Goal: Task Accomplishment & Management: Manage account settings

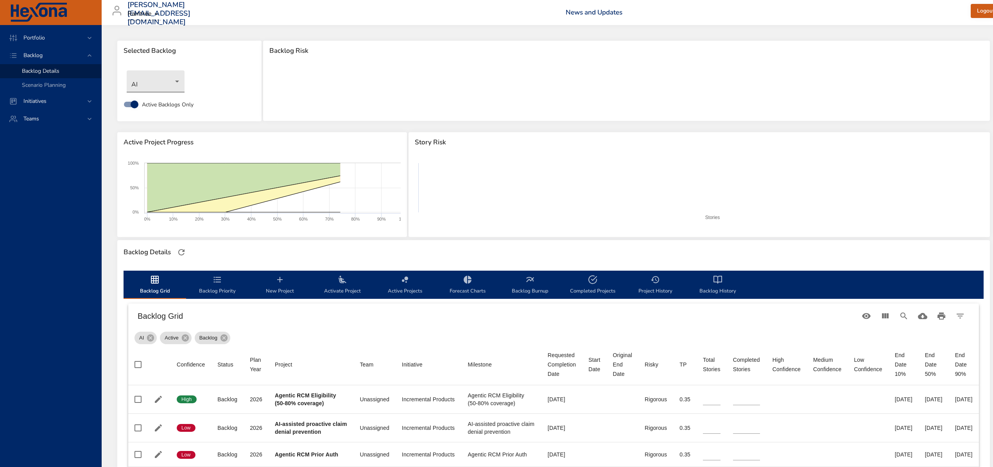
click at [172, 78] on body "Portfolio Backlog Backlog Details Scenario Planning Initiatives Teams [PERSON_N…" at bounding box center [496, 233] width 993 height 467
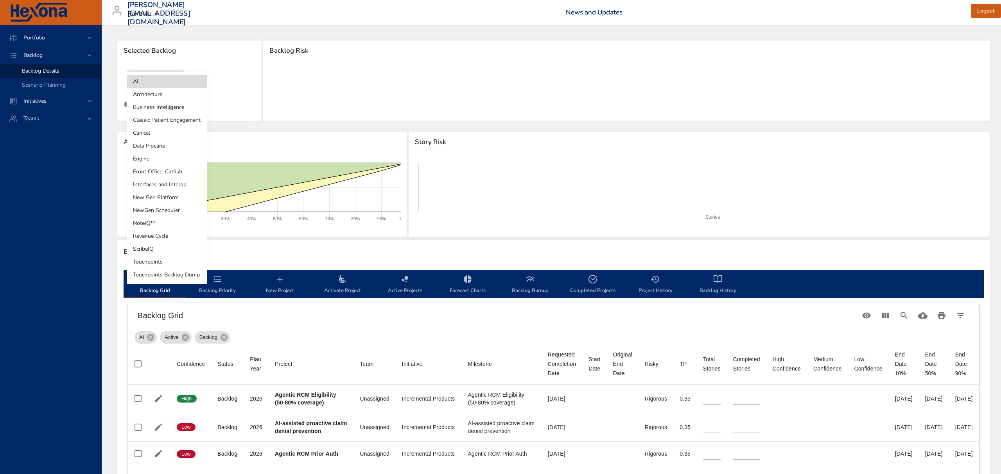
click at [161, 131] on li "Clinical" at bounding box center [167, 133] width 80 height 13
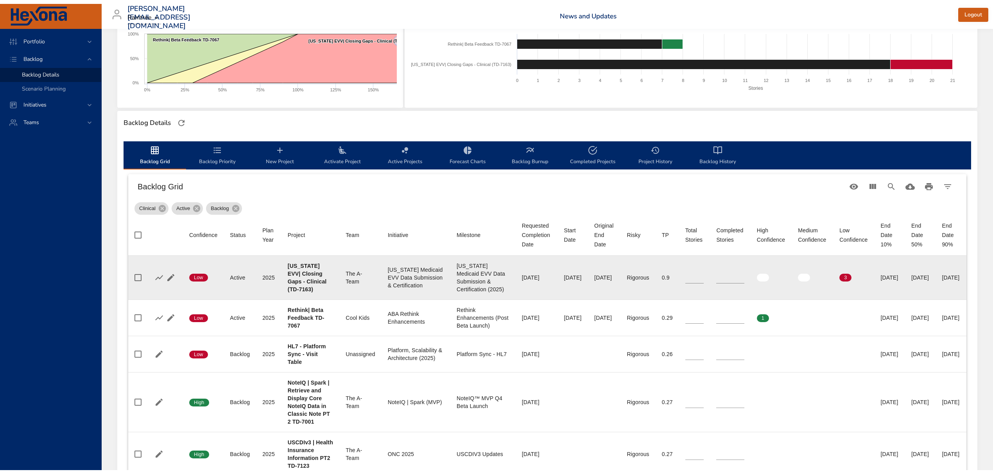
scroll to position [156, 0]
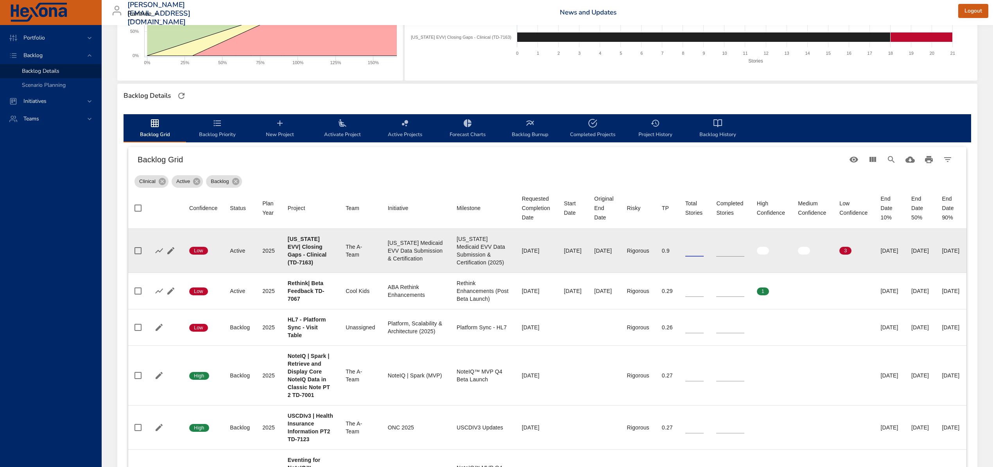
drag, startPoint x: 694, startPoint y: 249, endPoint x: 701, endPoint y: 249, distance: 6.6
click at [701, 249] on input "**" at bounding box center [694, 251] width 19 height 12
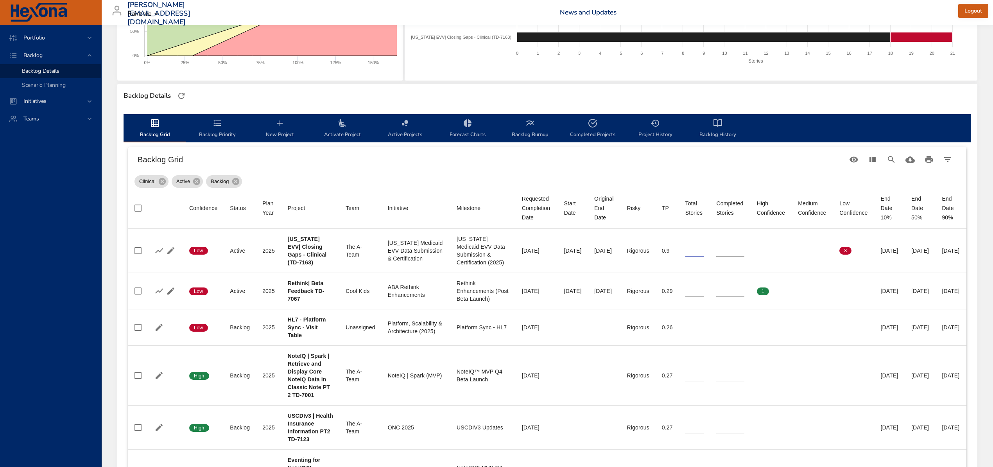
click at [381, 181] on div "Clinical Active Backlog" at bounding box center [546, 180] width 825 height 16
click at [209, 124] on span "Backlog Priority" at bounding box center [217, 128] width 53 height 21
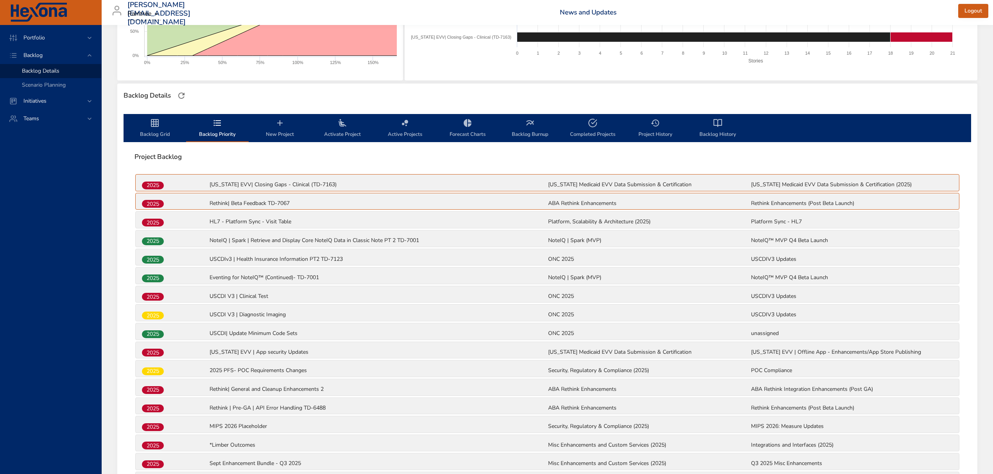
click at [664, 130] on span "Project History" at bounding box center [654, 128] width 53 height 21
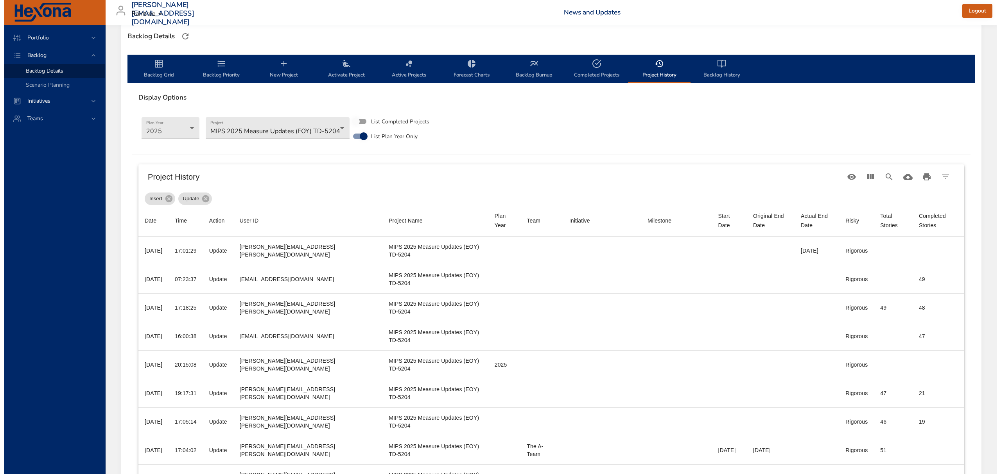
scroll to position [0, 0]
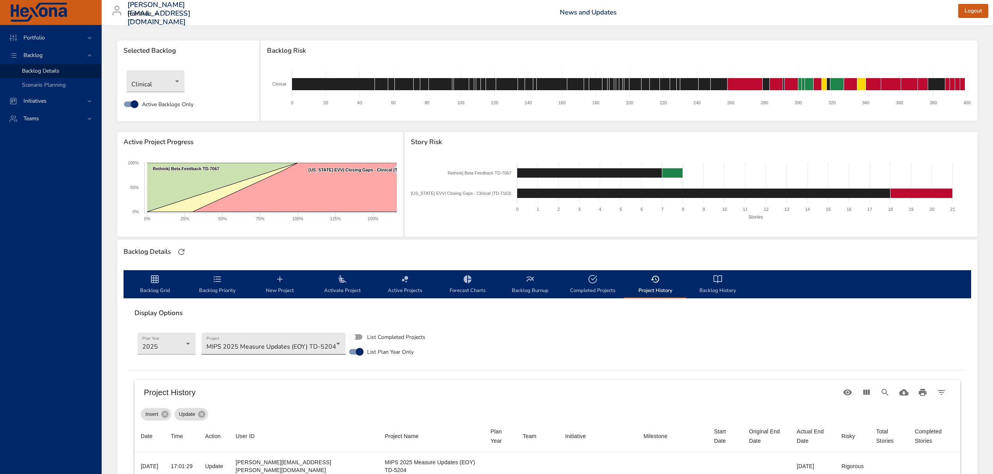
click at [260, 344] on body "Portfolio Backlog Backlog Details Scenario Planning Initiatives Teams [PERSON_N…" at bounding box center [496, 237] width 993 height 474
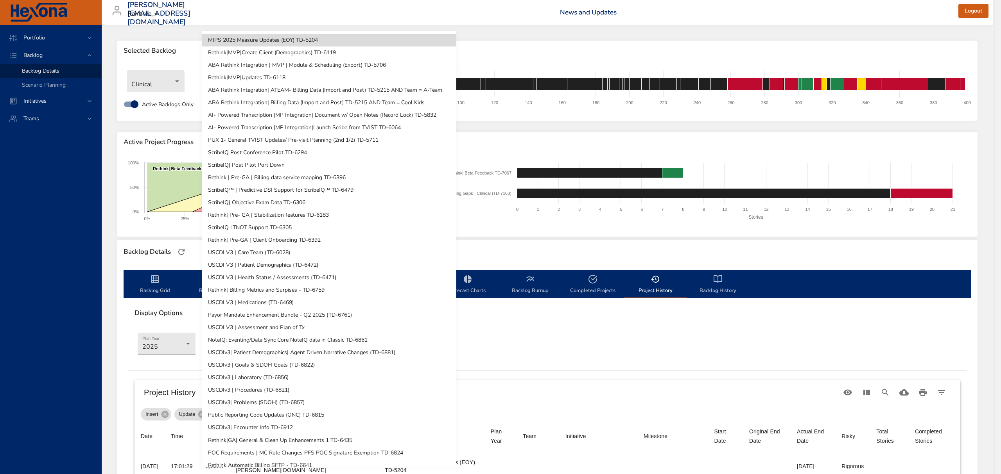
drag, startPoint x: 246, startPoint y: 150, endPoint x: 246, endPoint y: 177, distance: 26.6
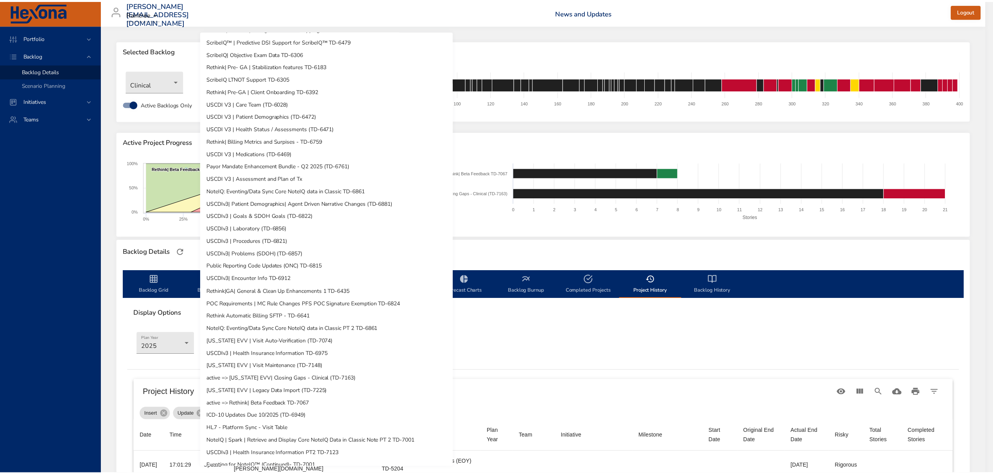
scroll to position [208, 0]
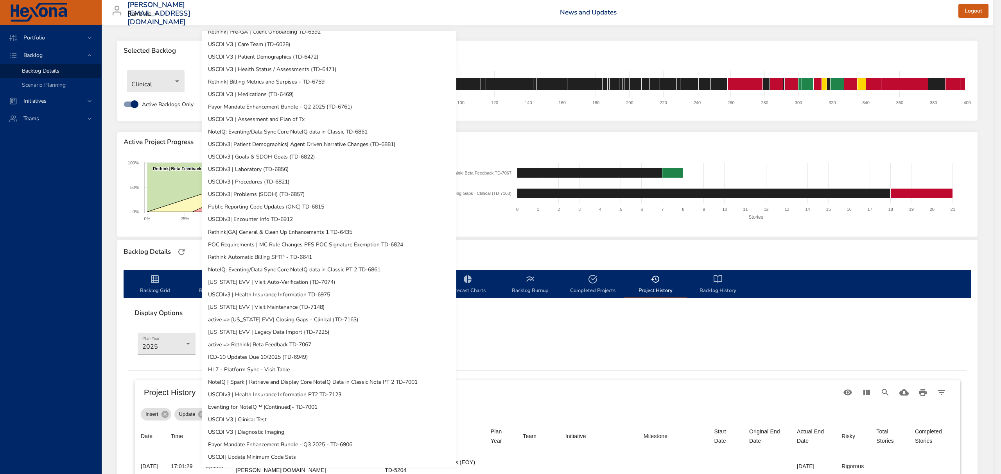
click at [716, 249] on div at bounding box center [500, 237] width 1001 height 474
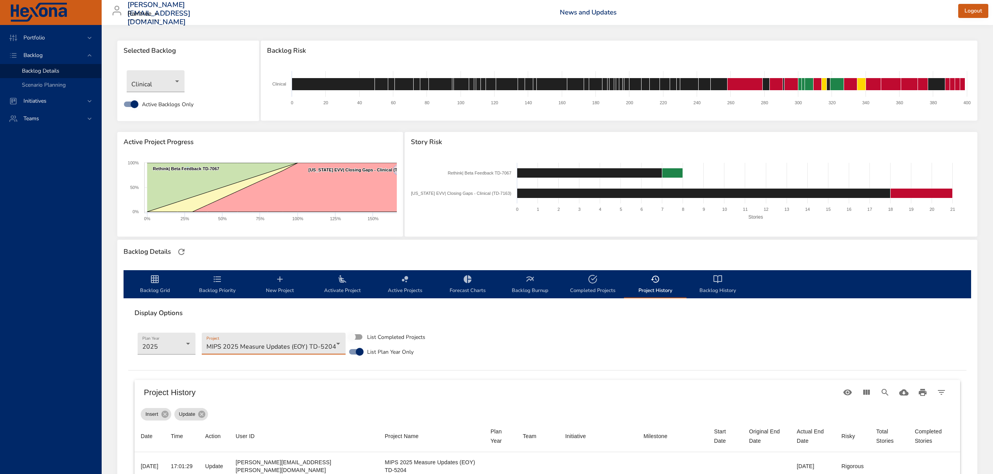
click at [717, 283] on icon "backlog-tab" at bounding box center [717, 279] width 9 height 9
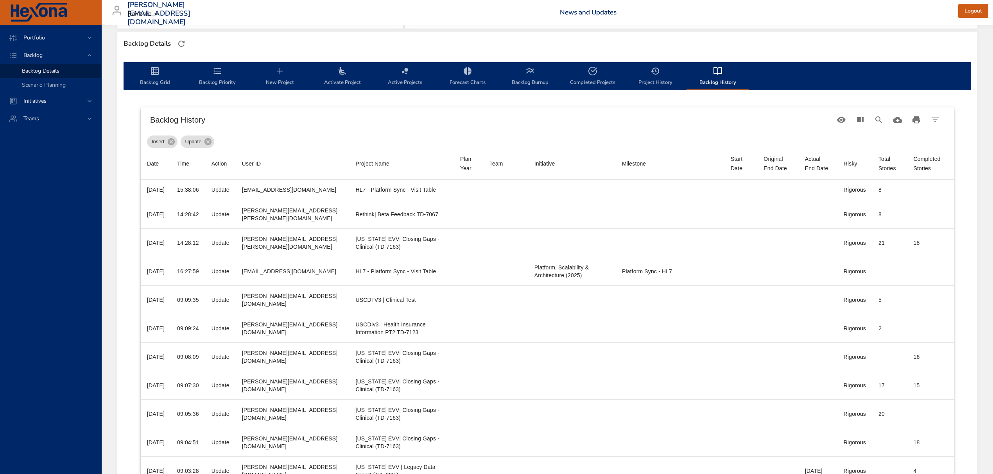
click at [219, 79] on span "Backlog Priority" at bounding box center [217, 76] width 53 height 21
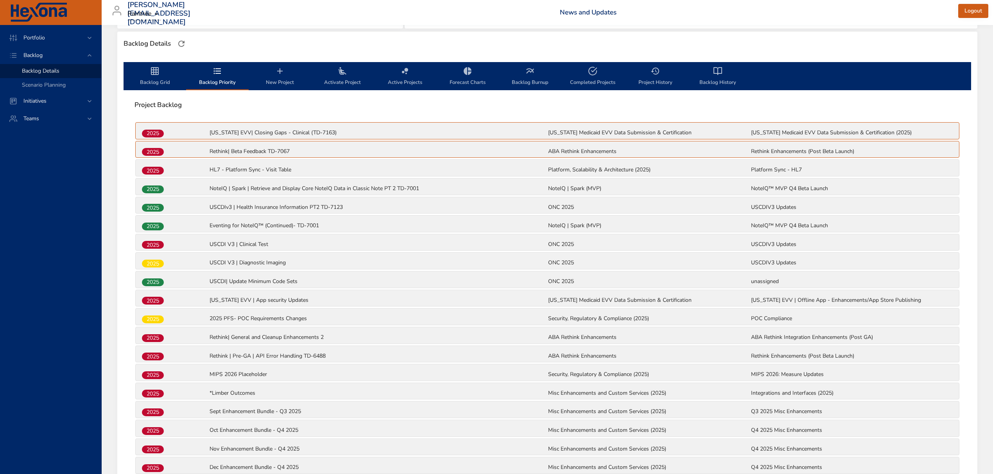
click at [154, 72] on icon "backlog-tab" at bounding box center [155, 71] width 8 height 8
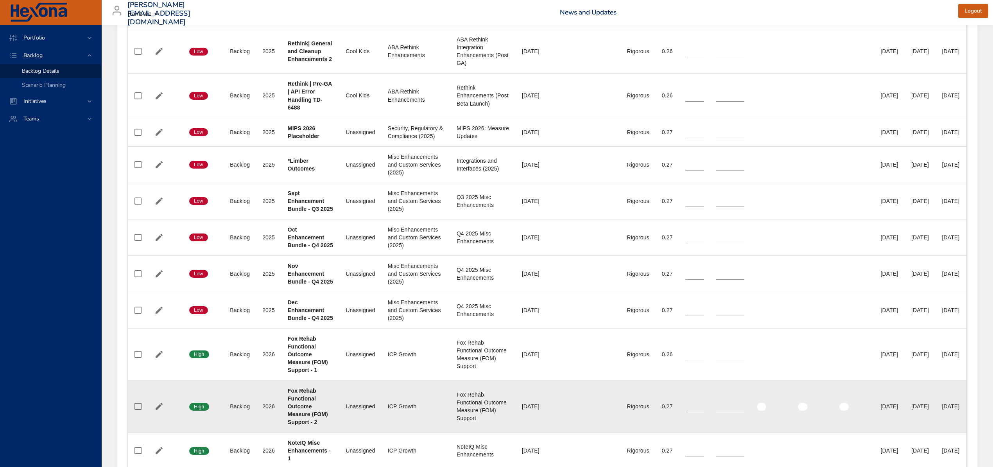
scroll to position [782, 0]
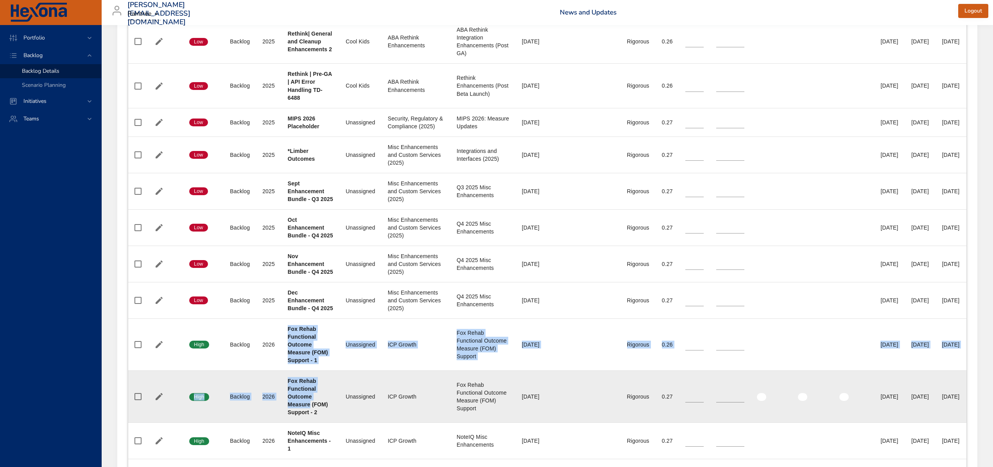
drag, startPoint x: 286, startPoint y: 412, endPoint x: 313, endPoint y: 458, distance: 53.8
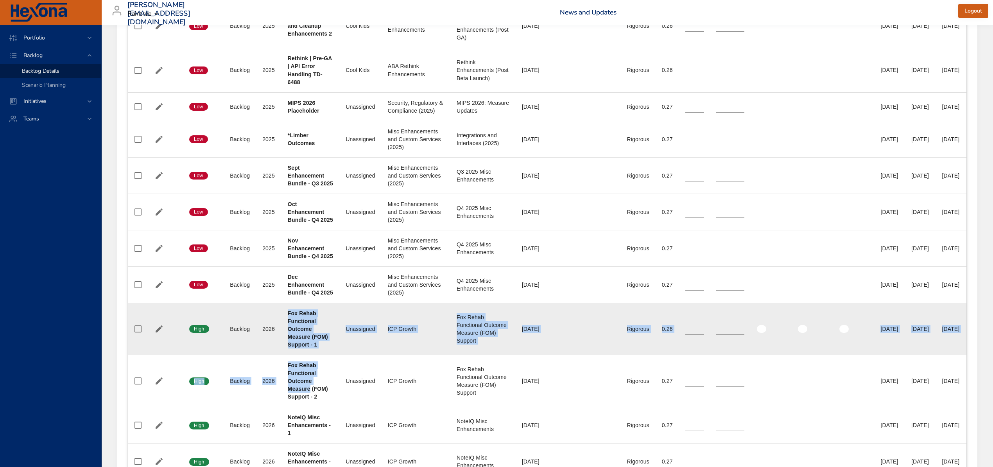
click at [354, 354] on td "Team Unassigned" at bounding box center [360, 329] width 42 height 52
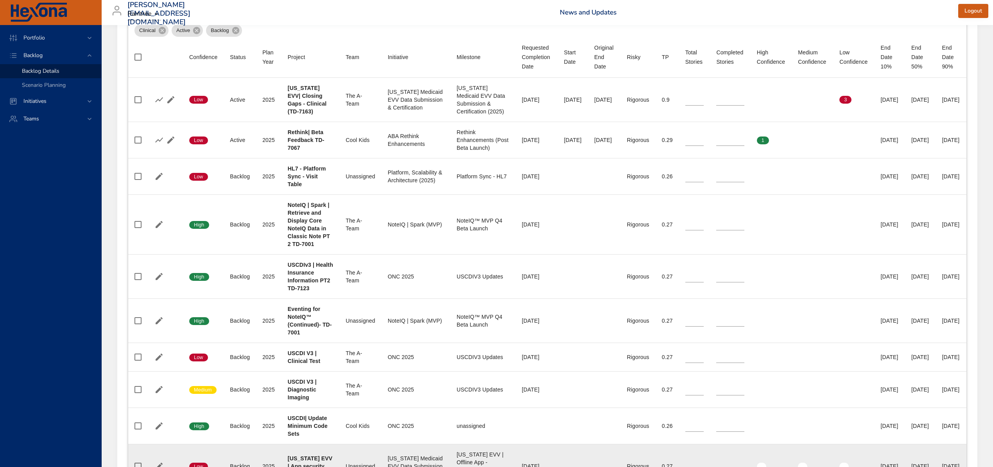
scroll to position [307, 0]
